Goal: Task Accomplishment & Management: Complete application form

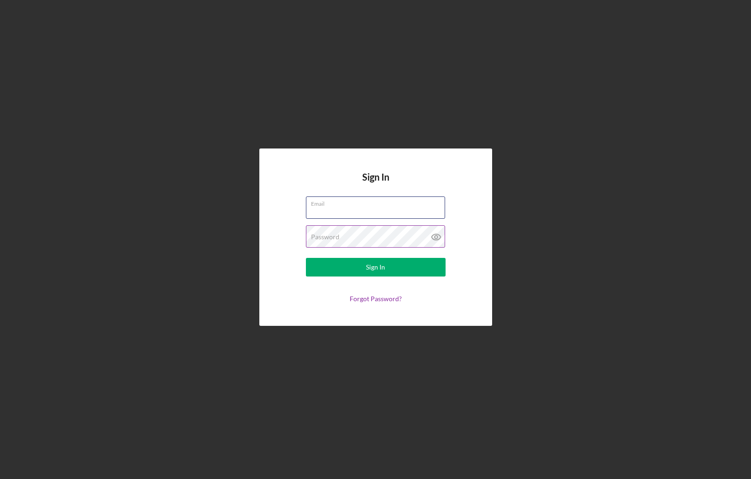
type input "[EMAIL_ADDRESS][DOMAIN_NAME]"
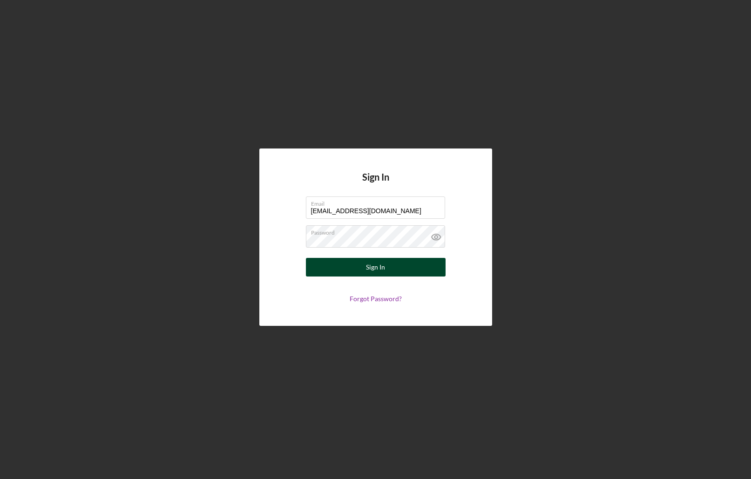
click at [376, 270] on div "Sign In" at bounding box center [375, 267] width 19 height 19
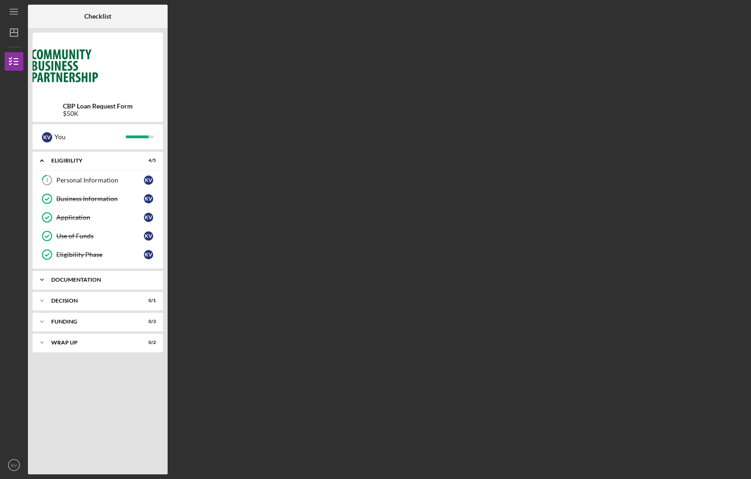
click at [87, 276] on div "Icon/Expander Documentation 26 / 26" at bounding box center [98, 280] width 130 height 19
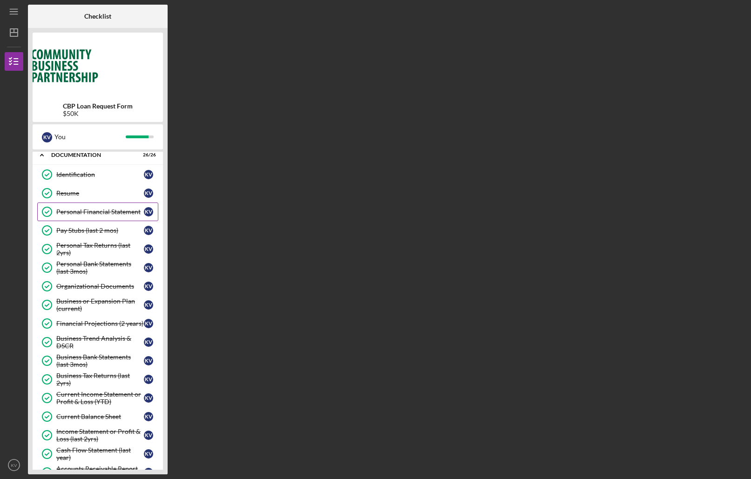
scroll to position [126, 0]
click at [88, 358] on div "Business Bank Statements (last 3mos)" at bounding box center [100, 360] width 88 height 15
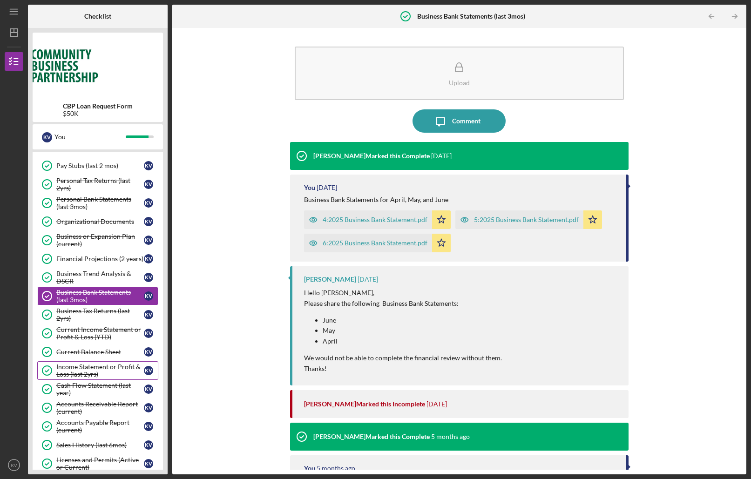
scroll to position [190, 0]
click at [98, 371] on div "Income Statement or Profit & Loss (last 2yrs)" at bounding box center [100, 369] width 88 height 15
